Goal: Find specific fact: Find specific fact

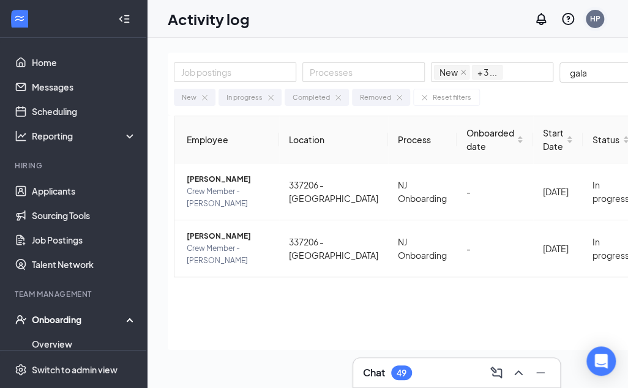
click at [600, 20] on div "HP" at bounding box center [595, 18] width 10 height 10
click at [501, 185] on td "-" at bounding box center [494, 191] width 76 height 57
click at [600, 17] on div "HP" at bounding box center [595, 18] width 10 height 10
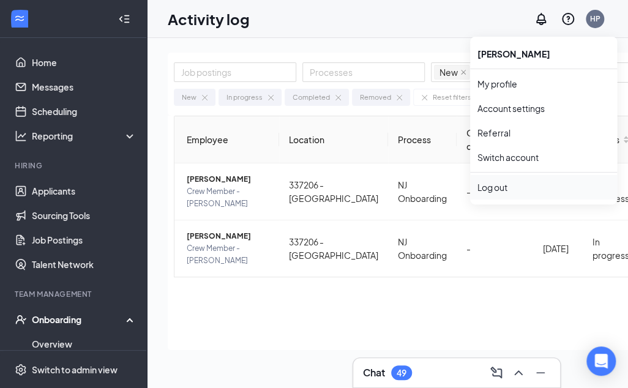
click at [492, 183] on div "Log out" at bounding box center [543, 187] width 132 height 12
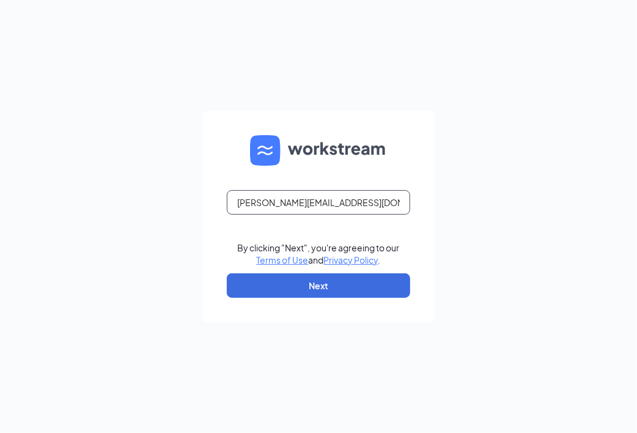
click at [359, 198] on input "hetal@anjudonuts.com" at bounding box center [318, 202] width 183 height 24
type input "facility@divinellc.com"
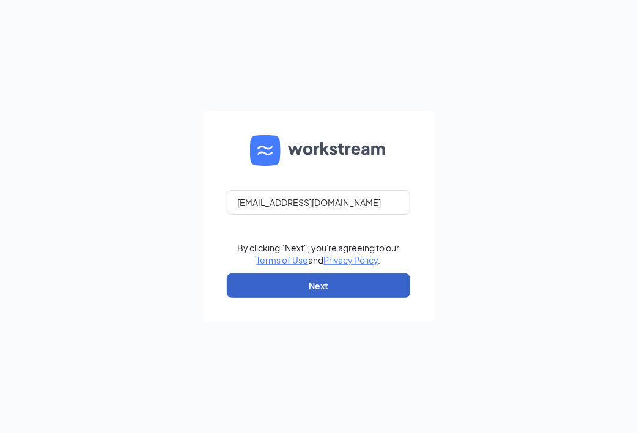
click at [396, 286] on button "Next" at bounding box center [318, 285] width 183 height 24
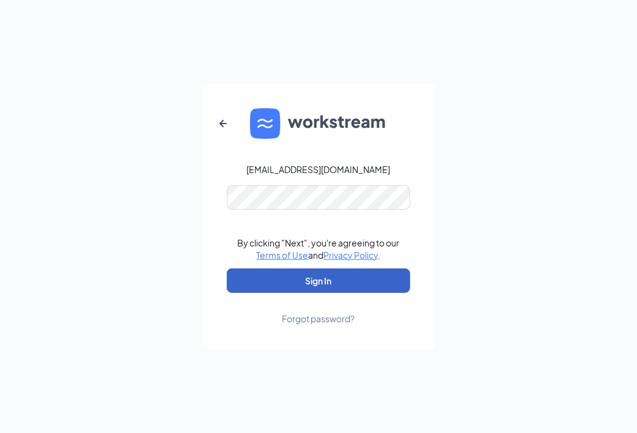
click at [379, 274] on button "Sign In" at bounding box center [318, 280] width 183 height 24
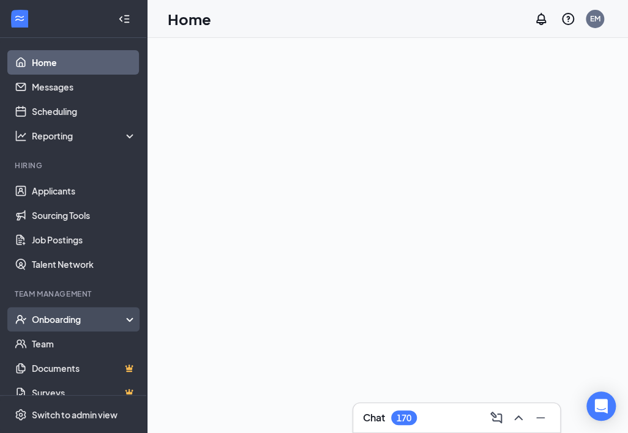
click at [108, 322] on div "Onboarding" at bounding box center [79, 319] width 94 height 12
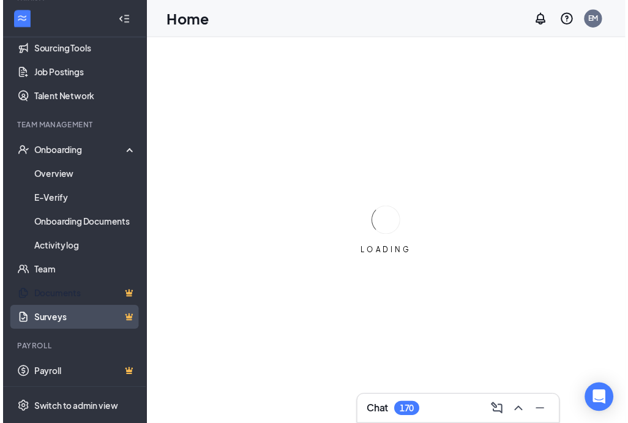
scroll to position [168, 0]
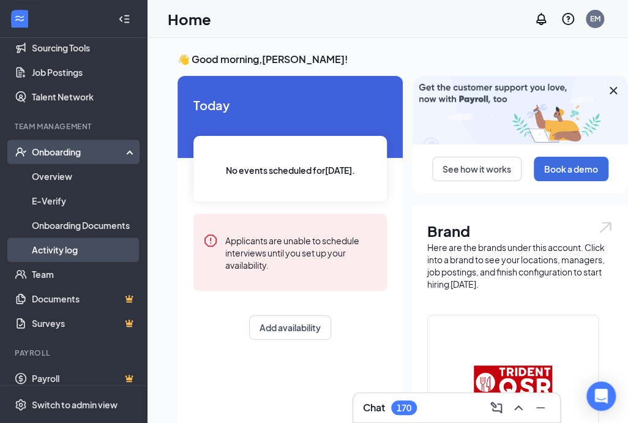
click at [61, 250] on link "Activity log" at bounding box center [84, 249] width 105 height 24
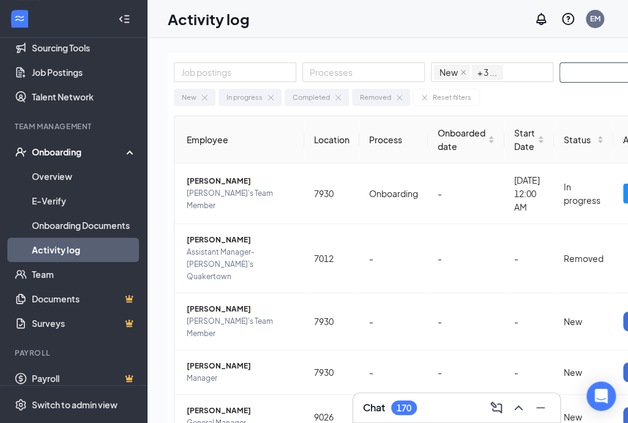
click at [575, 80] on input "text" at bounding box center [617, 72] width 114 height 19
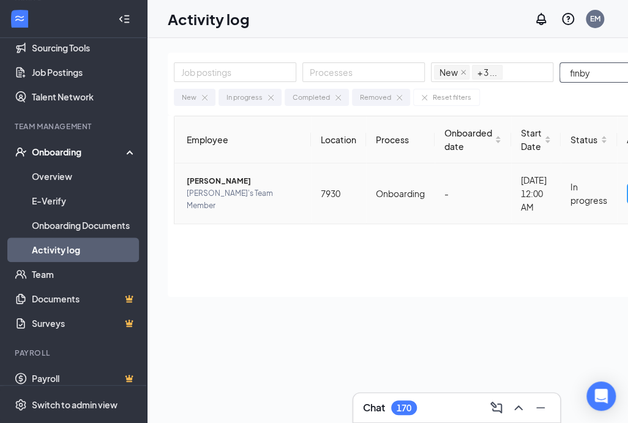
type input "finby"
click at [242, 198] on span "[PERSON_NAME]'s Team Member" at bounding box center [244, 199] width 114 height 24
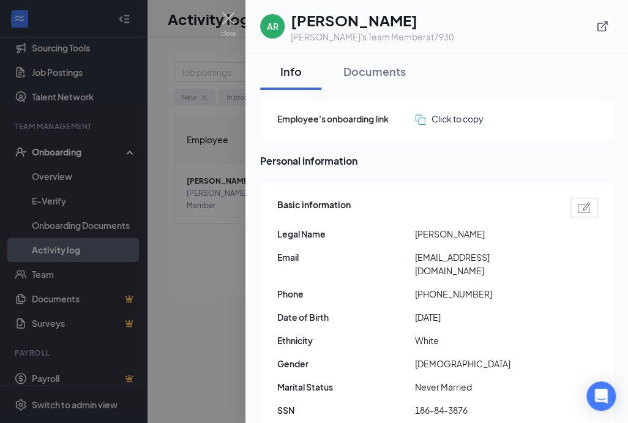
click at [538, 293] on div "Basic information Legal Name [PERSON_NAME] Email [EMAIL_ADDRESS][DOMAIN_NAME] P…" at bounding box center [437, 310] width 320 height 232
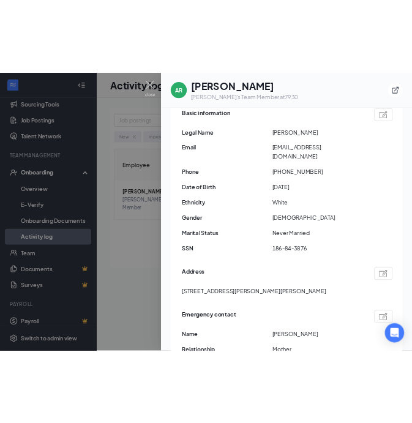
scroll to position [122, 0]
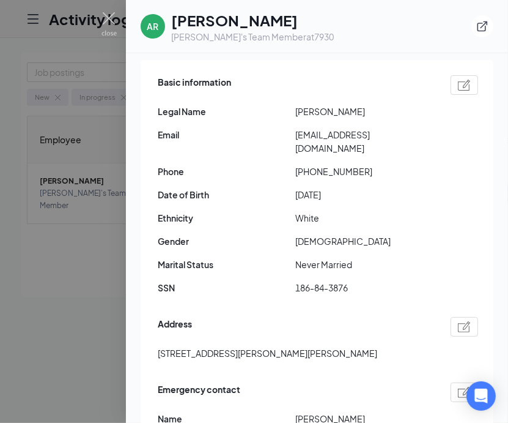
drag, startPoint x: 368, startPoint y: 116, endPoint x: 420, endPoint y: 124, distance: 52.1
click at [368, 116] on span "[PERSON_NAME]" at bounding box center [364, 111] width 138 height 13
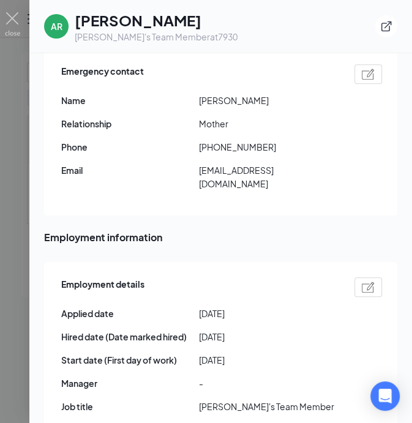
scroll to position [135, 0]
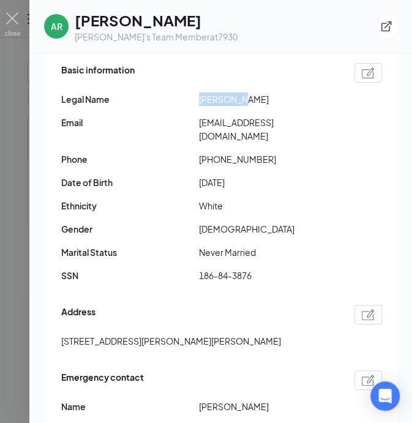
drag, startPoint x: 238, startPoint y: 98, endPoint x: 194, endPoint y: 97, distance: 44.0
click at [194, 97] on div "Legal Name [PERSON_NAME]" at bounding box center [221, 98] width 320 height 13
copy div "[PERSON_NAME]"
drag, startPoint x: 248, startPoint y: 100, endPoint x: 279, endPoint y: 99, distance: 30.6
click at [279, 99] on span "[PERSON_NAME]" at bounding box center [268, 98] width 138 height 13
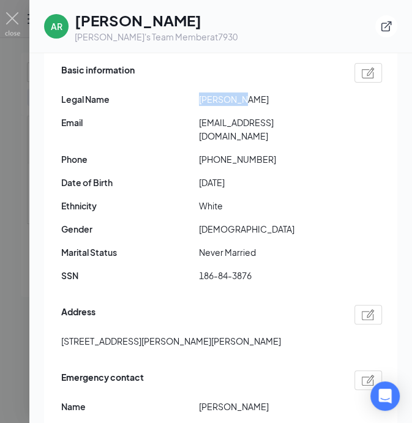
copy span "Finby"
drag, startPoint x: 196, startPoint y: 258, endPoint x: 284, endPoint y: 257, distance: 88.1
click at [284, 268] on div "SSN 186-84-3876" at bounding box center [221, 274] width 320 height 13
copy div "186-84-3876"
click at [242, 318] on div "Address [STREET_ADDRESS][PERSON_NAME][PERSON_NAME]" at bounding box center [221, 330] width 320 height 56
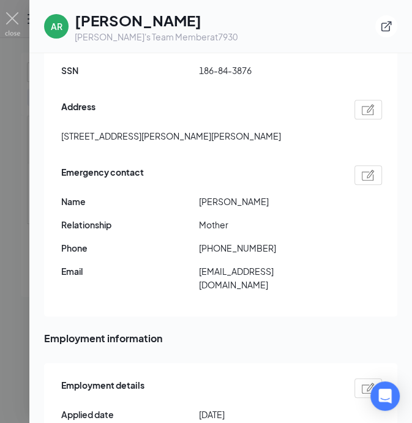
scroll to position [318, 0]
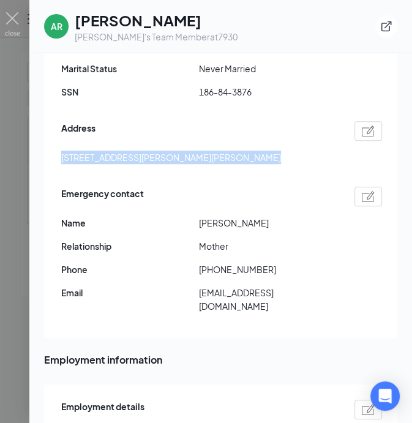
drag, startPoint x: 61, startPoint y: 144, endPoint x: 248, endPoint y: 145, distance: 187.2
click at [248, 150] on div "[STREET_ADDRESS][PERSON_NAME][PERSON_NAME]" at bounding box center [221, 156] width 320 height 13
copy span "[STREET_ADDRESS][PERSON_NAME][PERSON_NAME]"
click at [259, 216] on span "[PERSON_NAME]" at bounding box center [268, 222] width 138 height 13
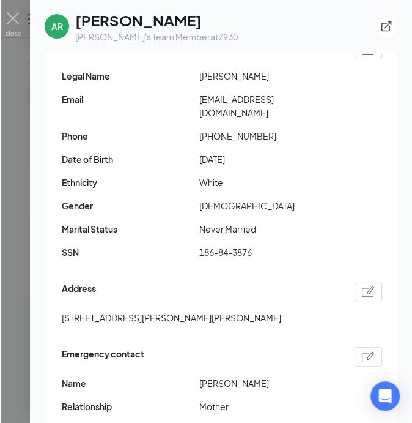
scroll to position [135, 0]
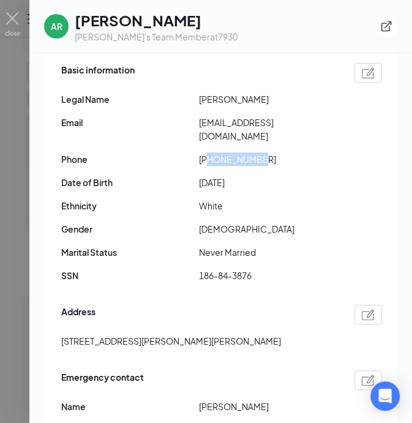
drag, startPoint x: 257, startPoint y: 144, endPoint x: 208, endPoint y: 142, distance: 49.0
click at [208, 152] on span "[PHONE_NUMBER]" at bounding box center [268, 158] width 138 height 13
copy span "2157349258"
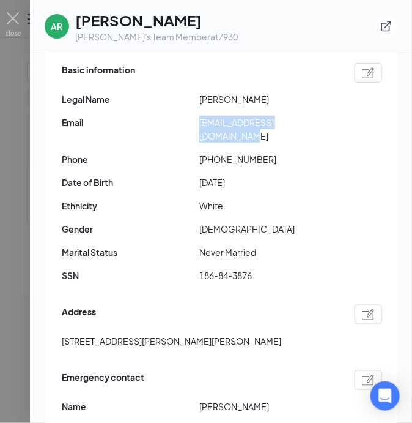
drag, startPoint x: 199, startPoint y: 122, endPoint x: 328, endPoint y: 125, distance: 129.1
click at [328, 125] on div "Email [EMAIL_ADDRESS][DOMAIN_NAME]" at bounding box center [222, 129] width 320 height 27
copy div "[EMAIL_ADDRESS][DOMAIN_NAME]"
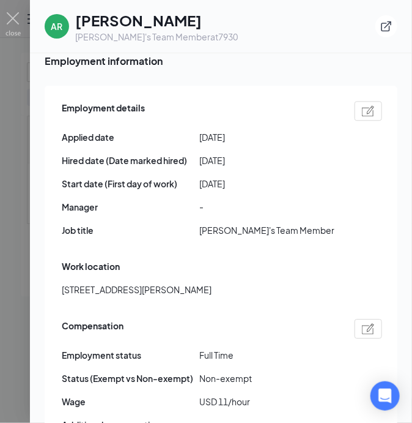
scroll to position [734, 0]
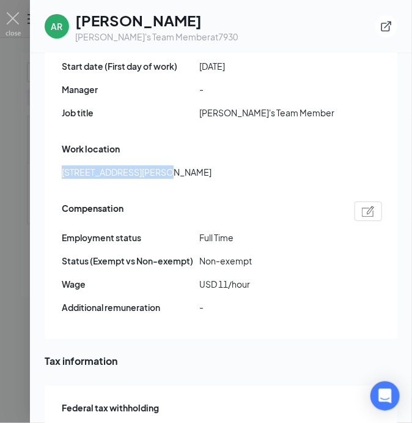
drag, startPoint x: 64, startPoint y: 147, endPoint x: 151, endPoint y: 148, distance: 87.5
click at [151, 165] on span "[STREET_ADDRESS][PERSON_NAME]" at bounding box center [137, 171] width 150 height 13
copy span "[STREET_ADDRESS]"
click at [234, 198] on div "Compensation Employment status [DEMOGRAPHIC_DATA] Status (Exempt vs Non-exempt)…" at bounding box center [222, 260] width 320 height 125
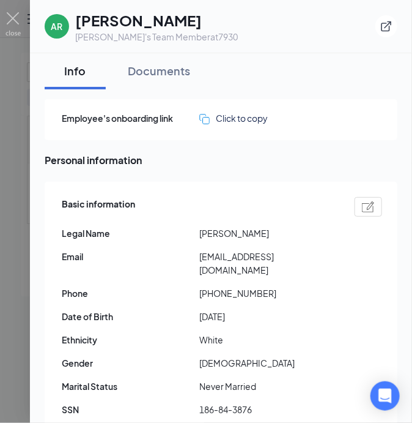
scroll to position [0, 0]
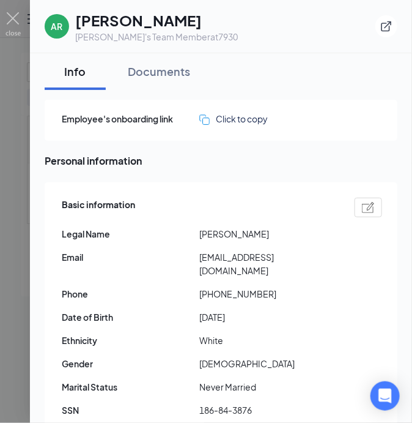
click at [161, 144] on div "Employee's onboarding link Click to copy Personal information Basic information…" at bounding box center [221, 378] width 353 height 556
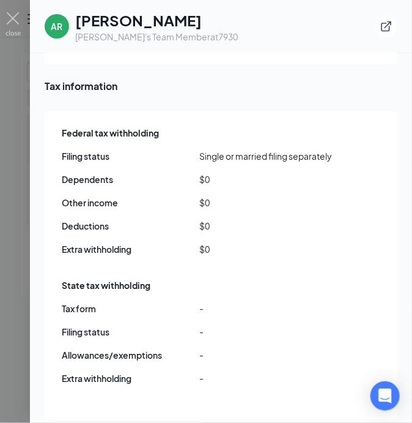
scroll to position [1040, 0]
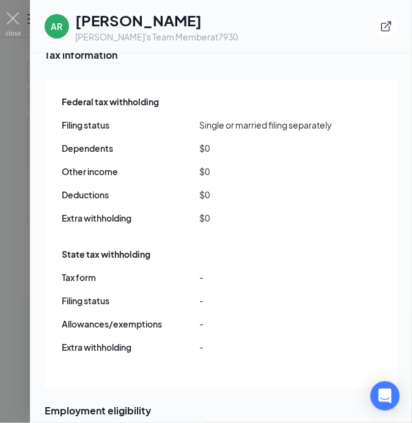
click at [207, 247] on div "State tax withholding" at bounding box center [222, 253] width 320 height 13
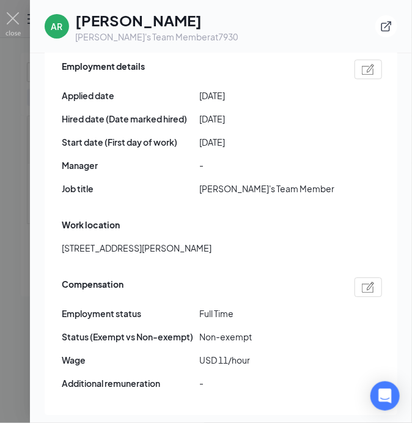
scroll to position [440, 0]
